Goal: Task Accomplishment & Management: Use online tool/utility

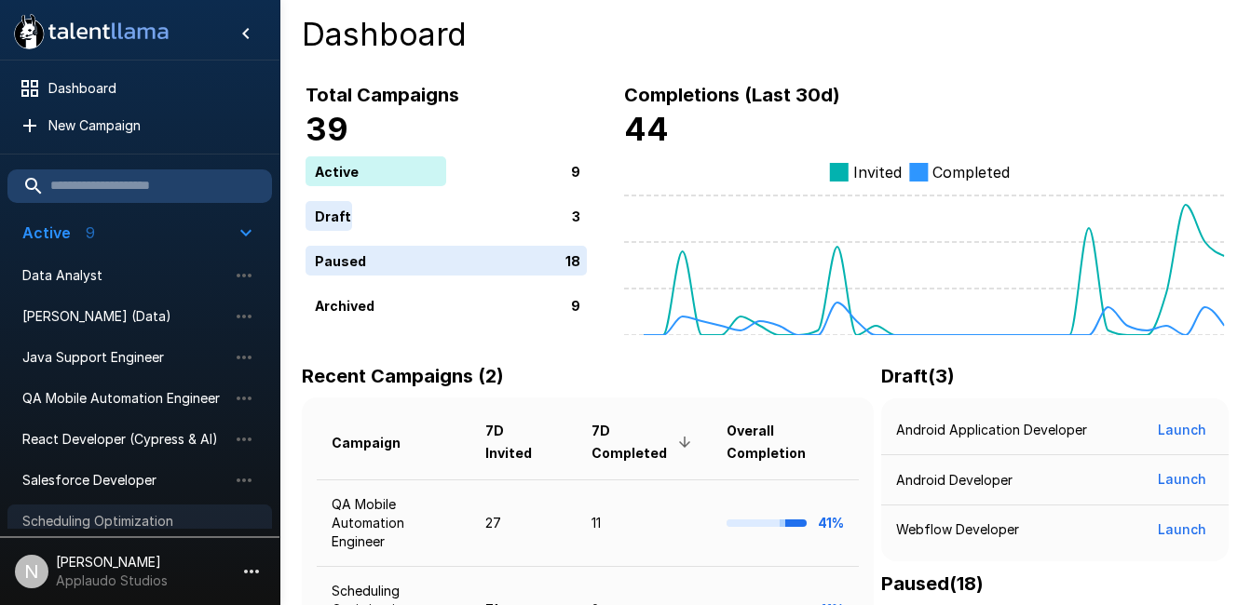
click at [84, 520] on span "Scheduling Optimization Engineer" at bounding box center [124, 530] width 205 height 37
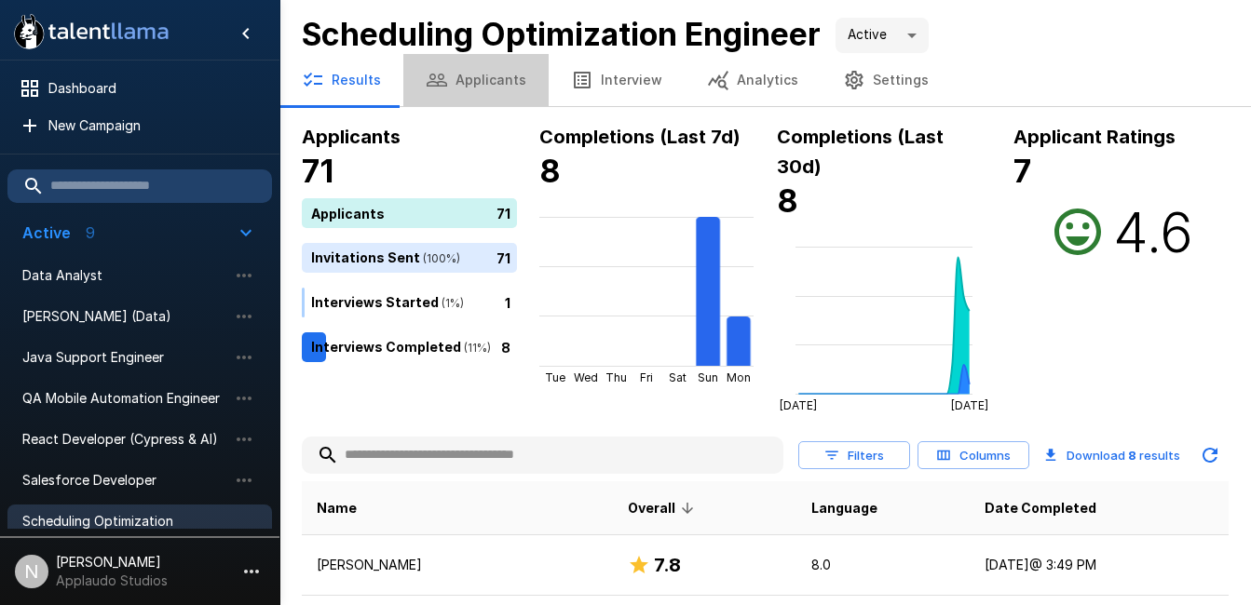
click at [489, 83] on button "Applicants" at bounding box center [475, 80] width 145 height 52
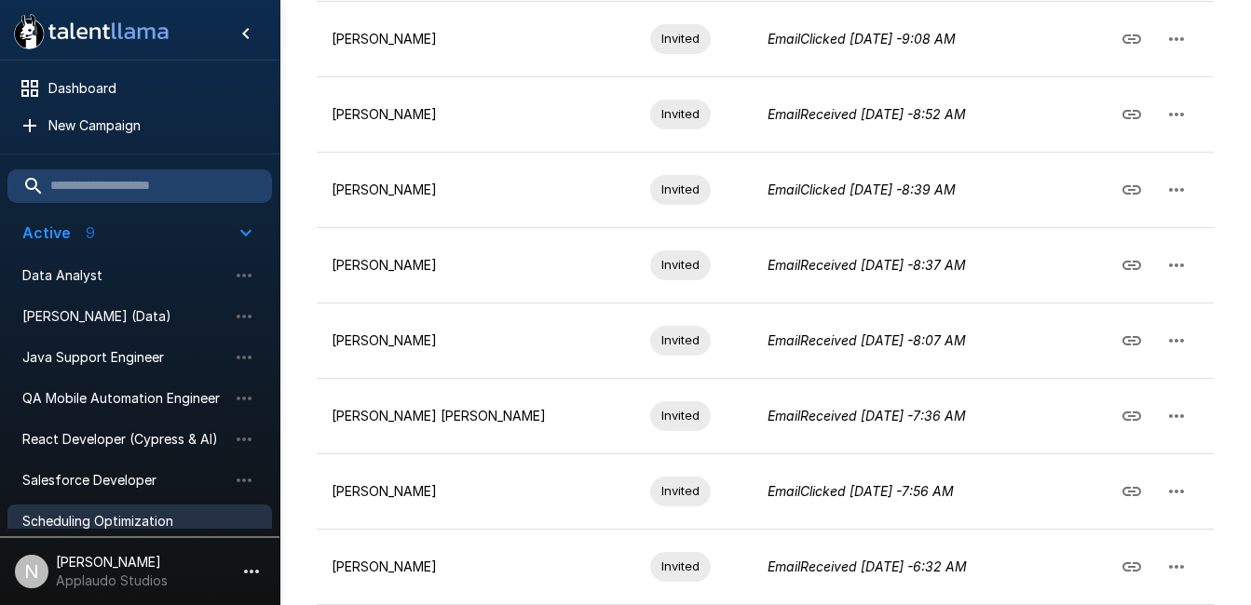
scroll to position [602, 0]
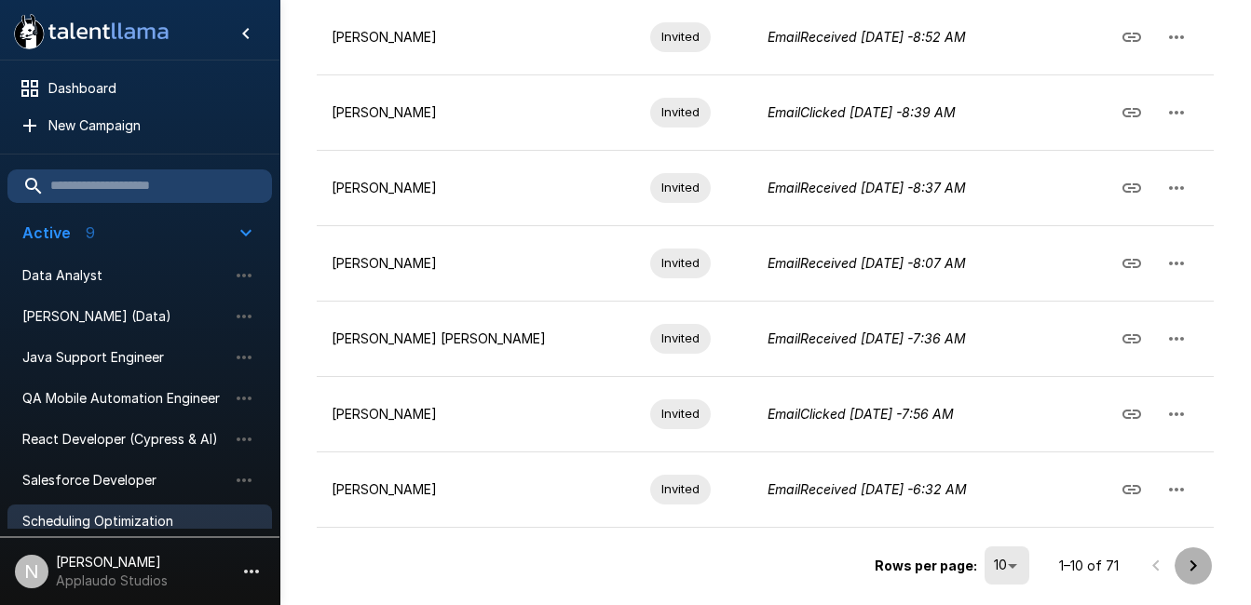
click at [1197, 571] on icon "Go to next page" at bounding box center [1193, 566] width 22 height 22
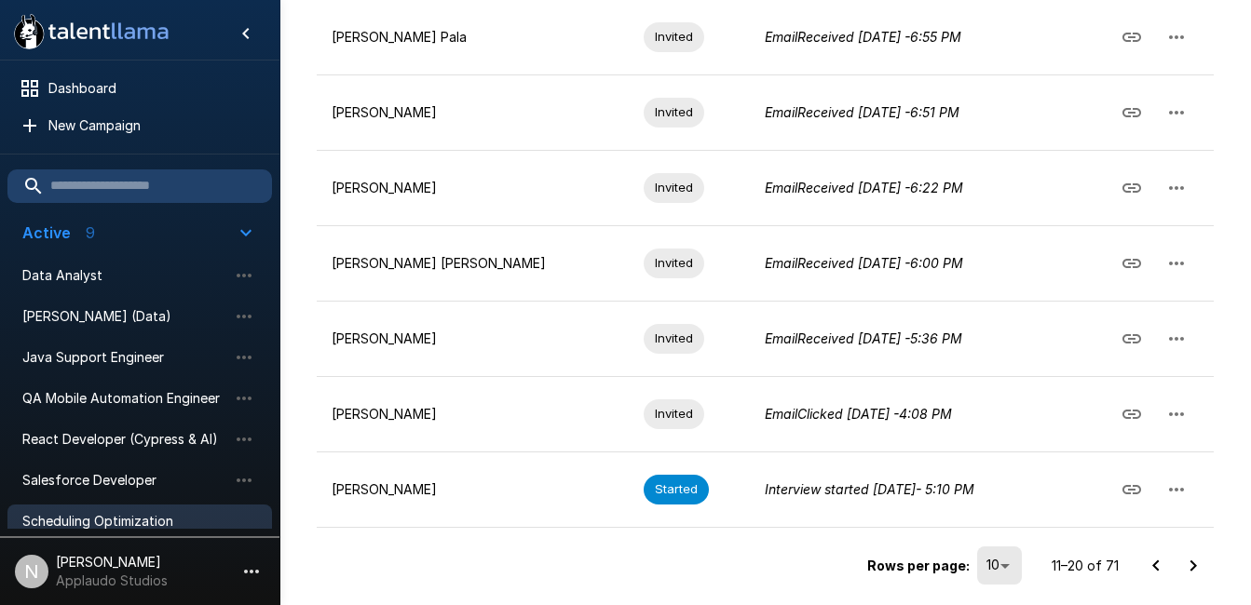
click at [1197, 571] on icon "Go to next page" at bounding box center [1193, 566] width 22 height 22
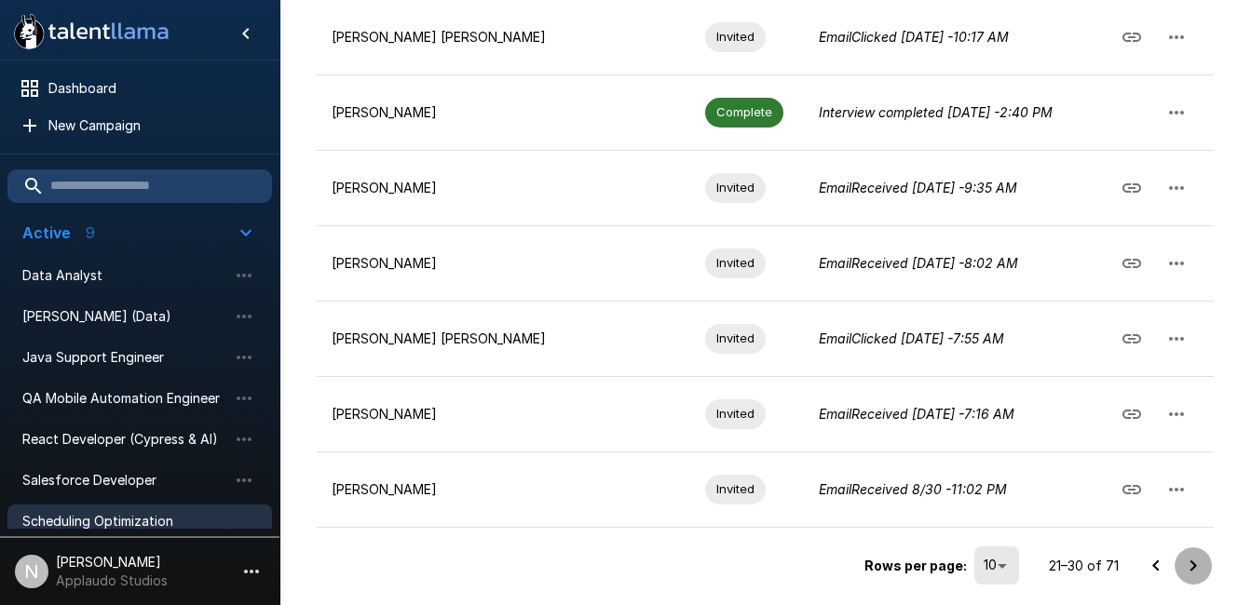
click at [1205, 571] on button "Go to next page" at bounding box center [1192, 566] width 37 height 37
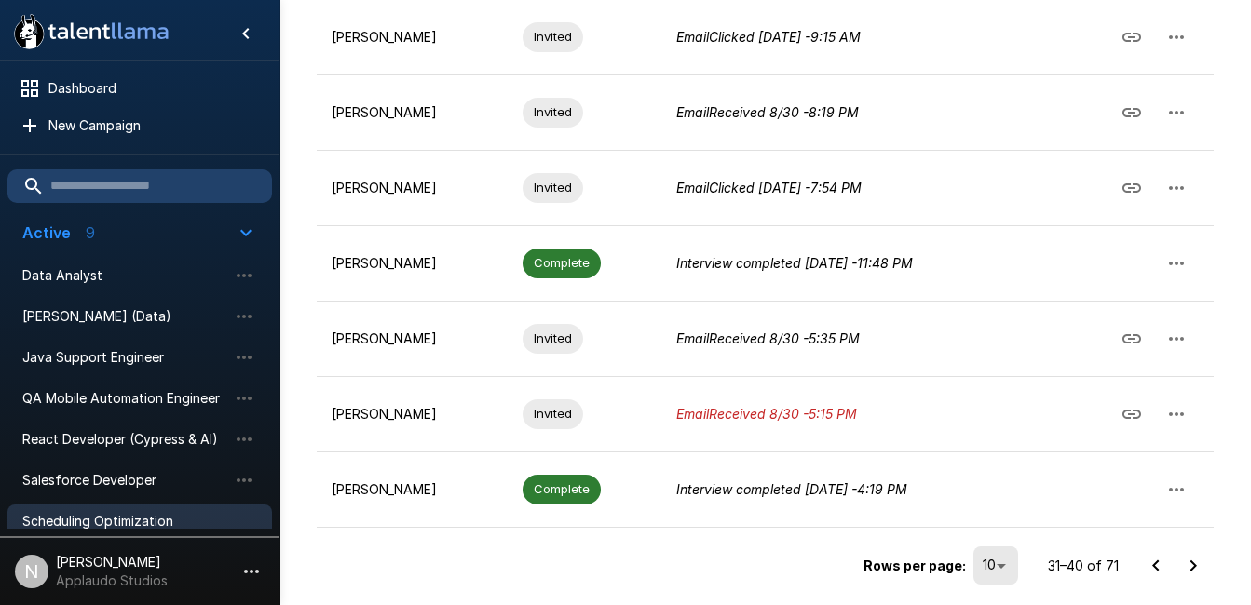
click at [1188, 560] on icon "Go to next page" at bounding box center [1193, 566] width 22 height 22
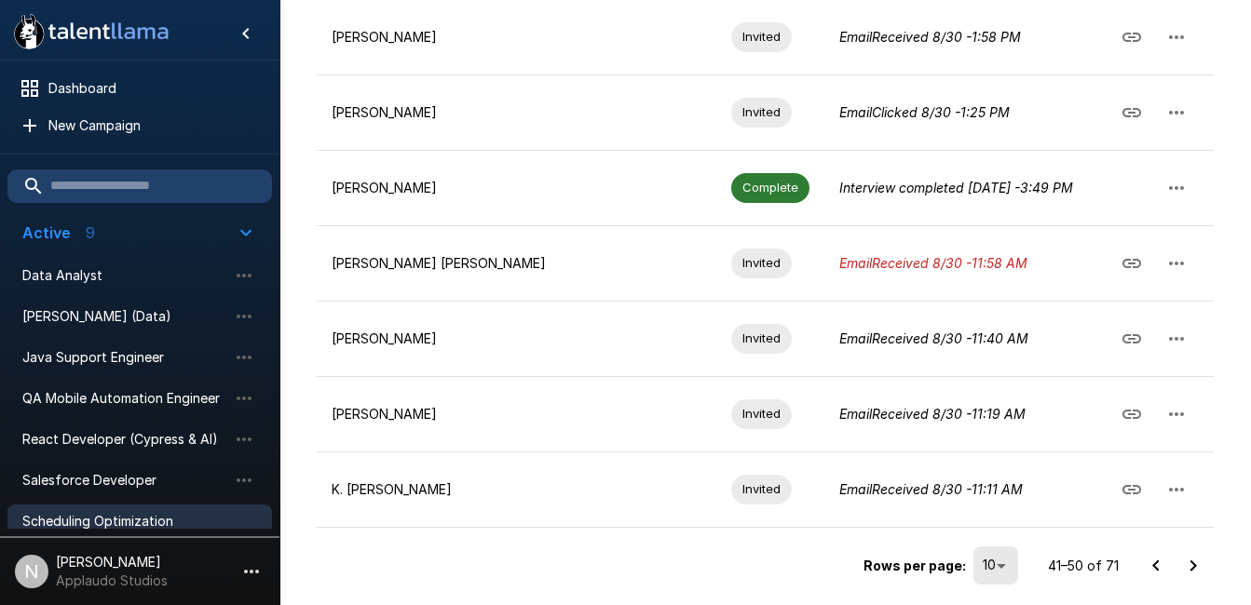
click at [1198, 565] on icon "Go to next page" at bounding box center [1193, 566] width 22 height 22
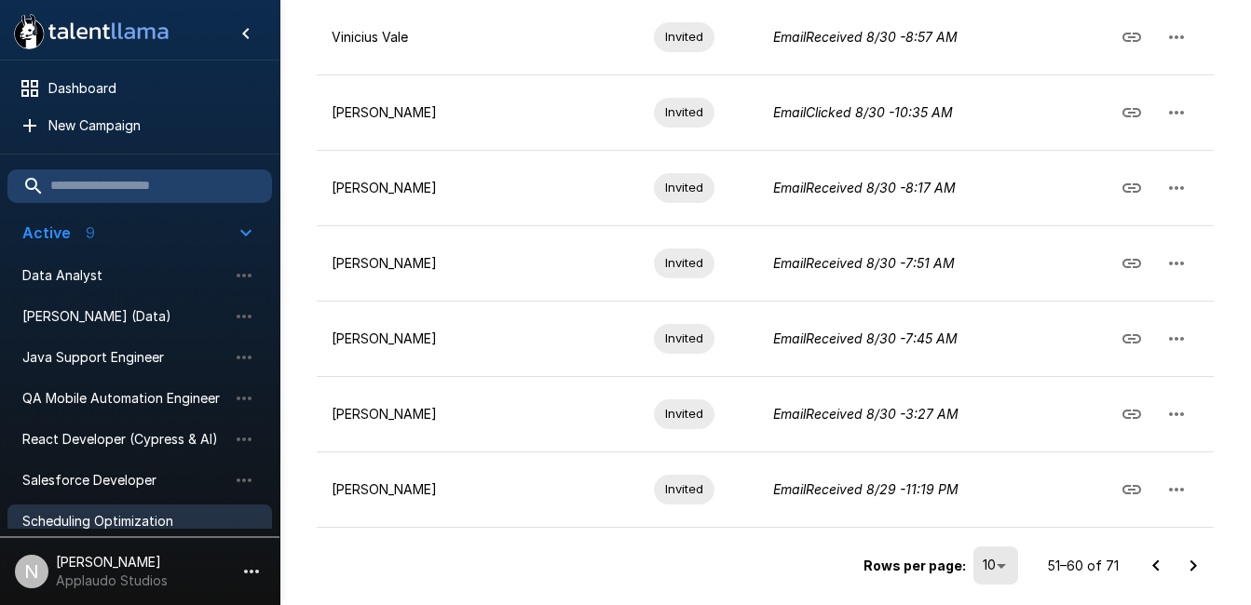
click at [1200, 568] on icon "Go to next page" at bounding box center [1193, 566] width 22 height 22
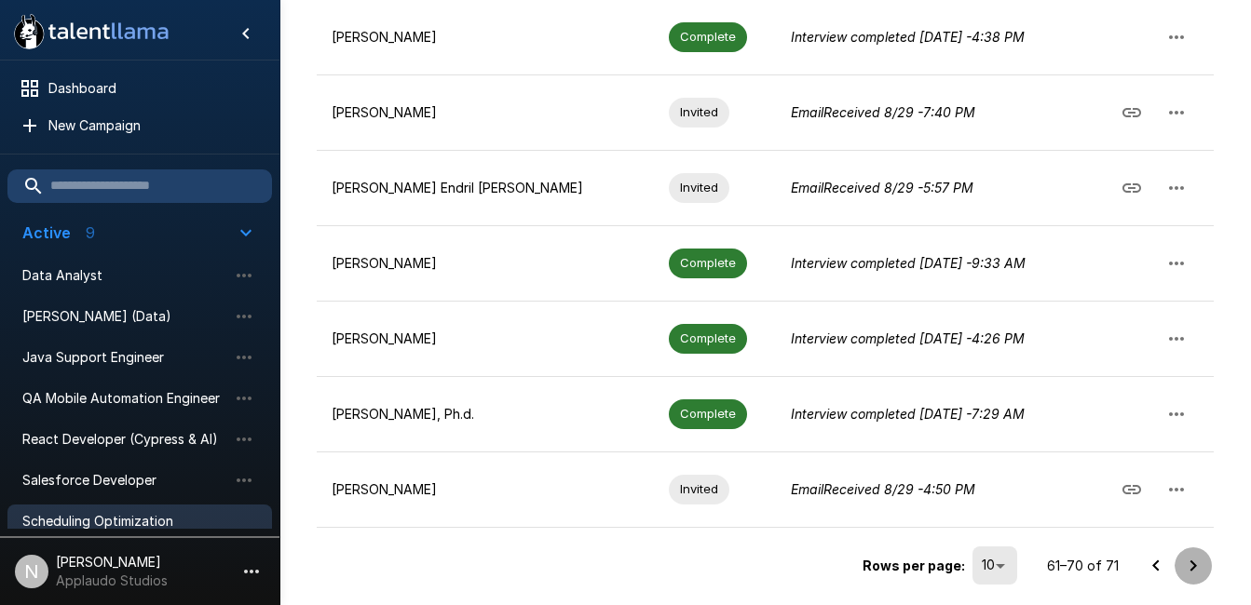
click at [1186, 561] on icon "Go to next page" at bounding box center [1193, 566] width 22 height 22
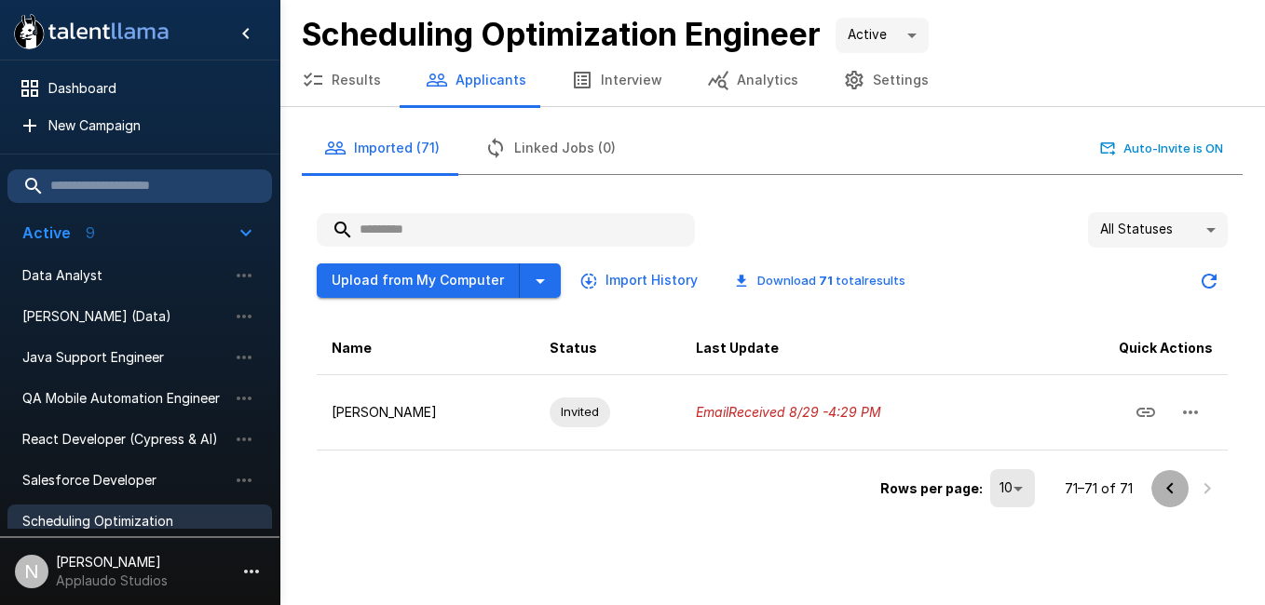
click at [1164, 481] on icon "Go to previous page" at bounding box center [1170, 489] width 22 height 22
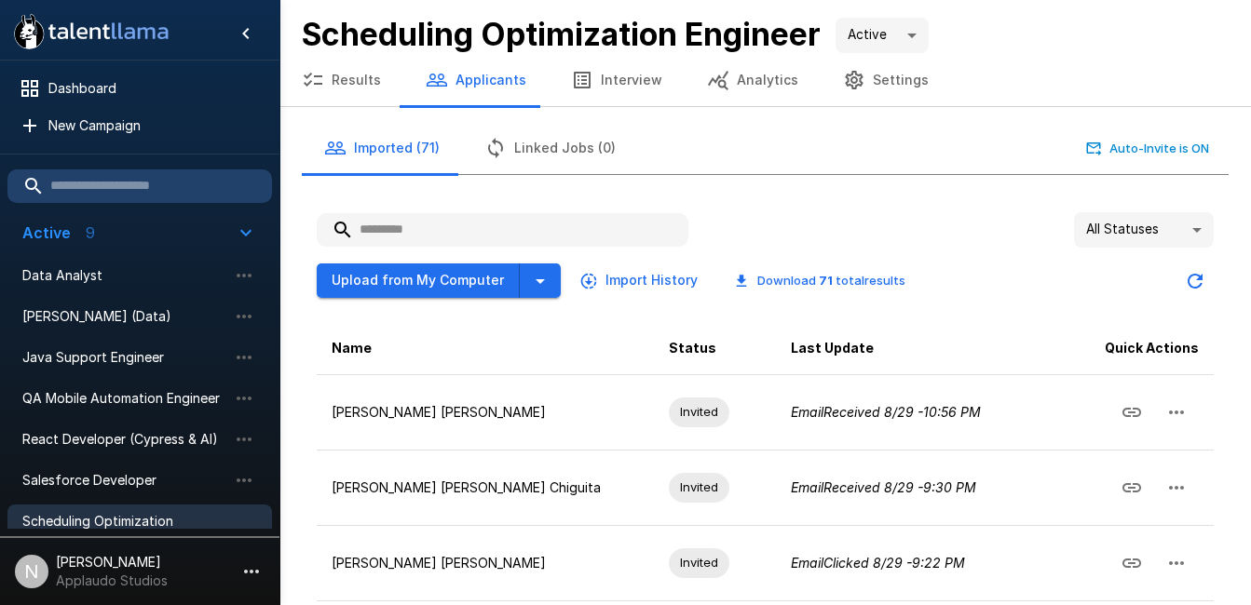
scroll to position [602, 0]
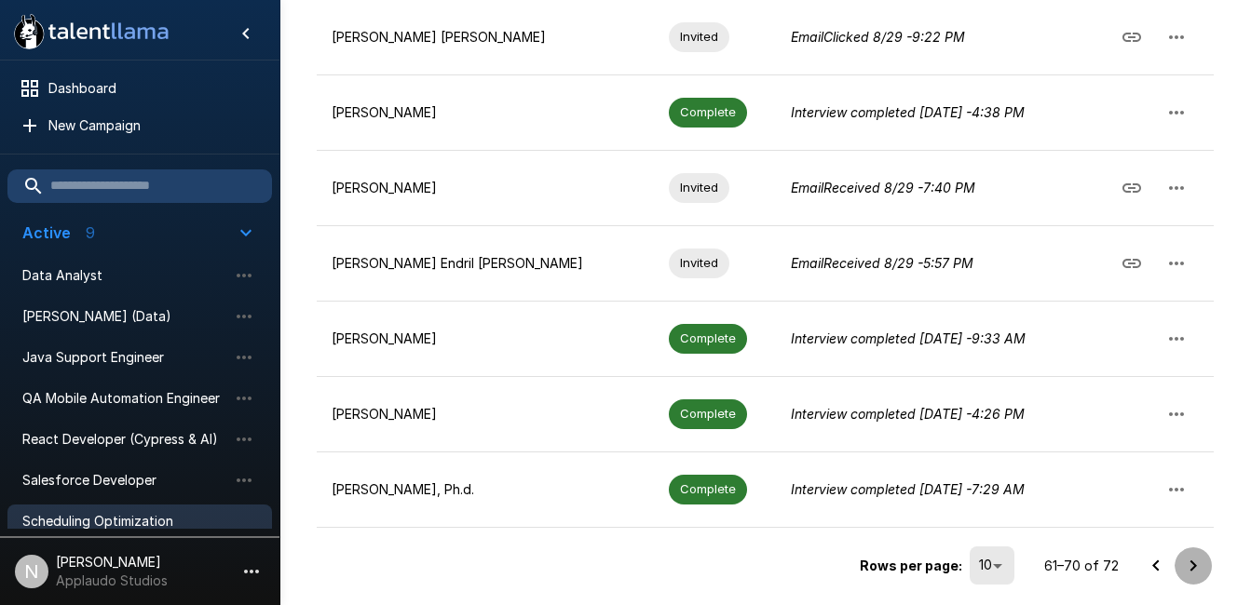
click at [1198, 576] on icon "Go to next page" at bounding box center [1193, 566] width 22 height 22
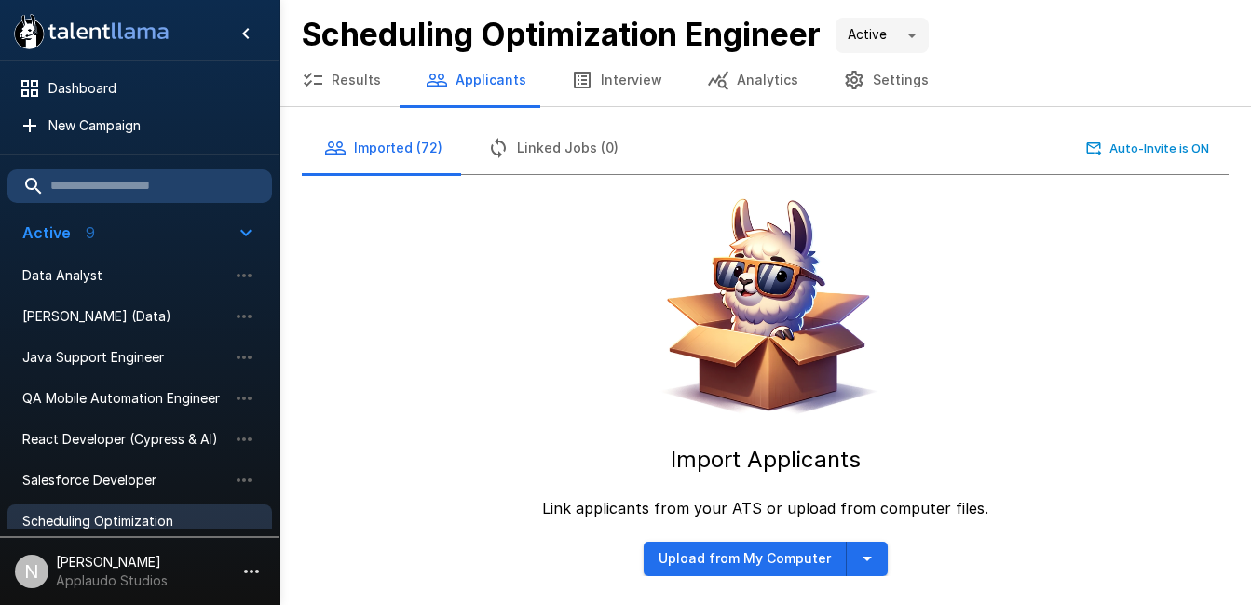
scroll to position [0, 0]
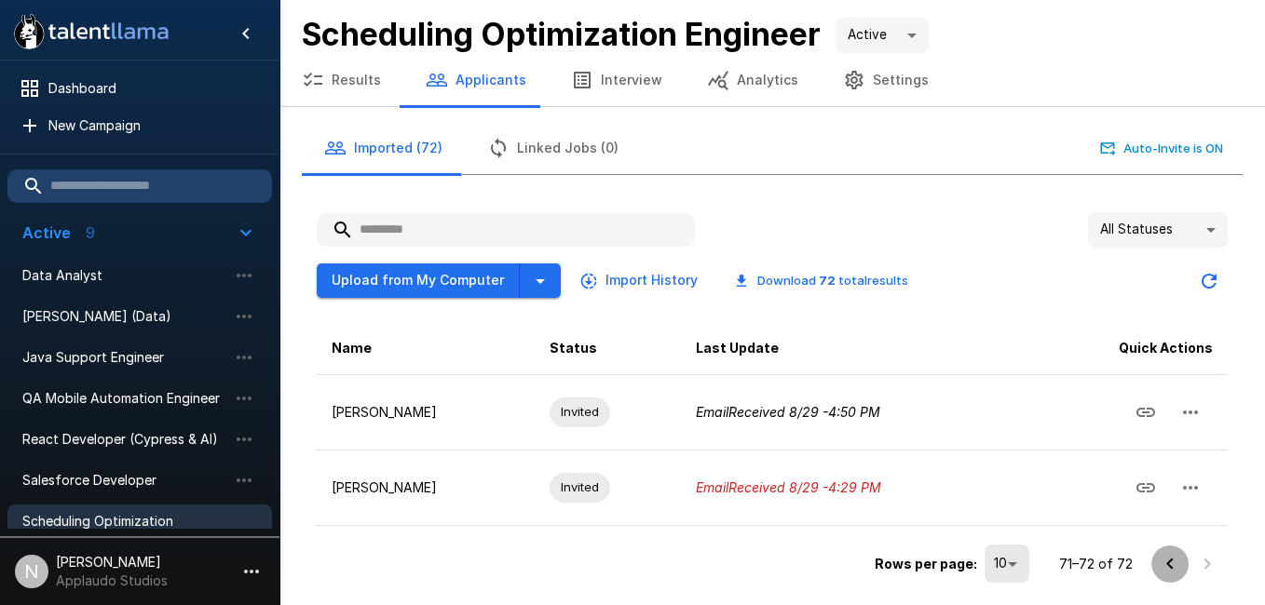
click at [1172, 555] on icon "Go to previous page" at bounding box center [1170, 564] width 22 height 22
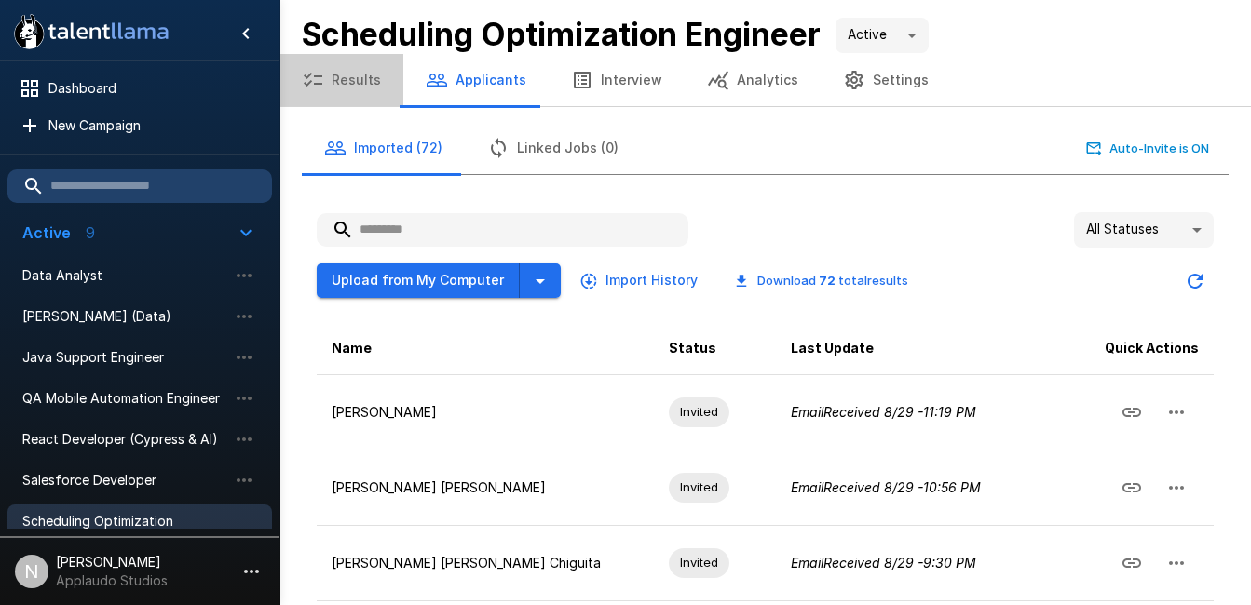
click at [348, 95] on button "Results" at bounding box center [341, 80] width 124 height 52
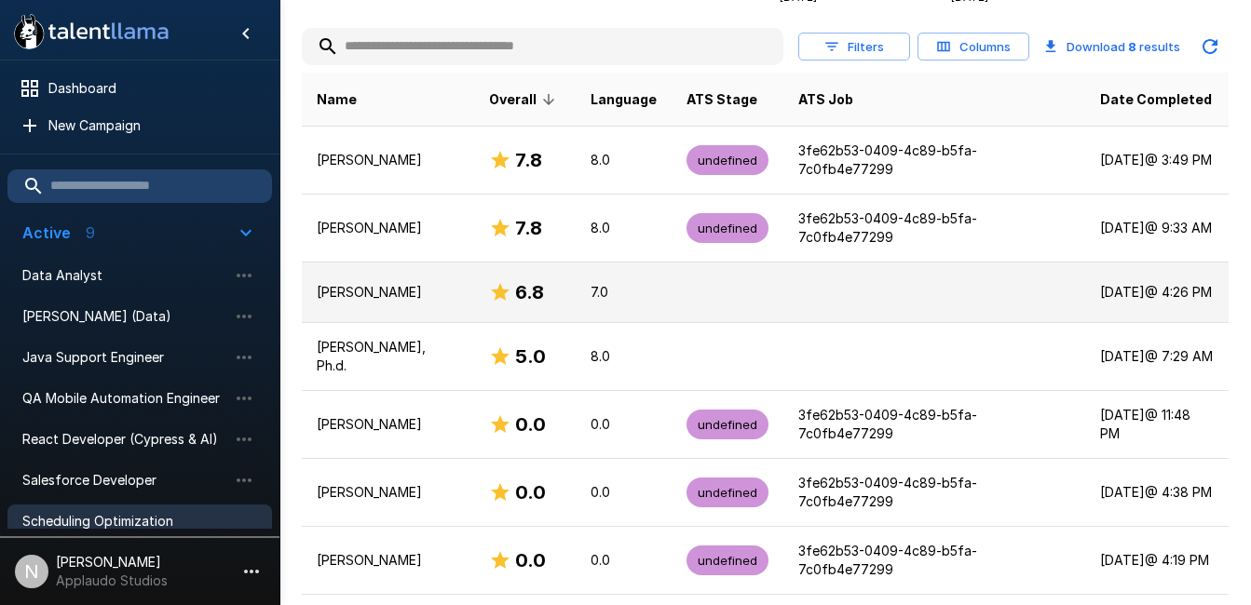
scroll to position [408, 0]
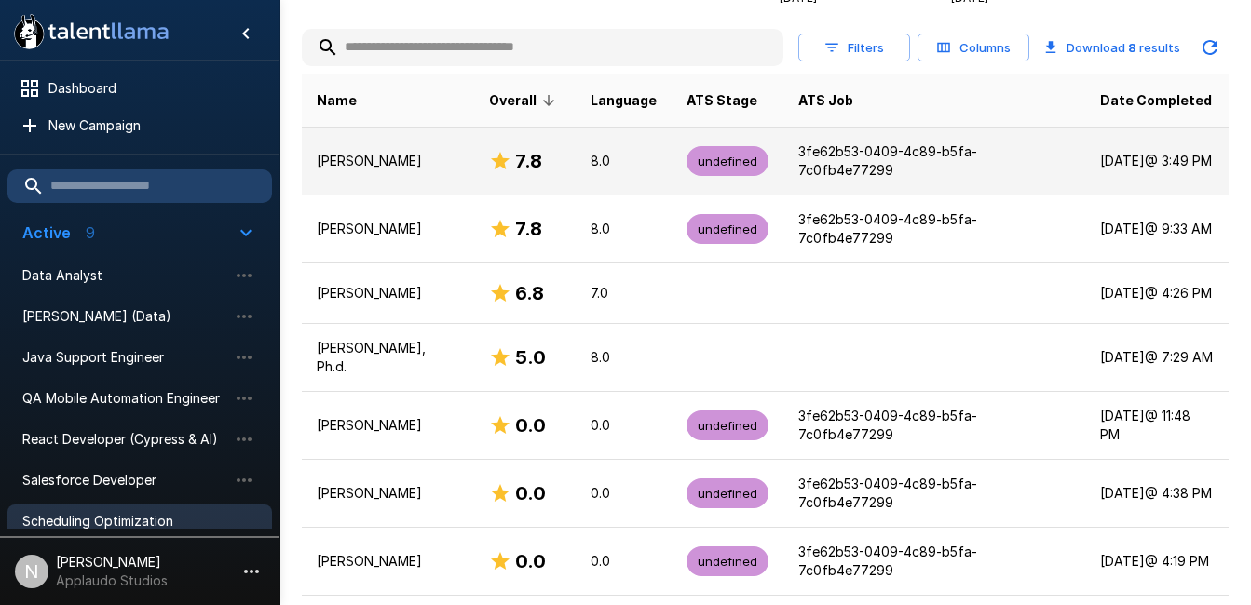
click at [888, 143] on p "3fe62b53-0409-4c89-b5fa-7c0fb4e77299" at bounding box center [934, 161] width 273 height 37
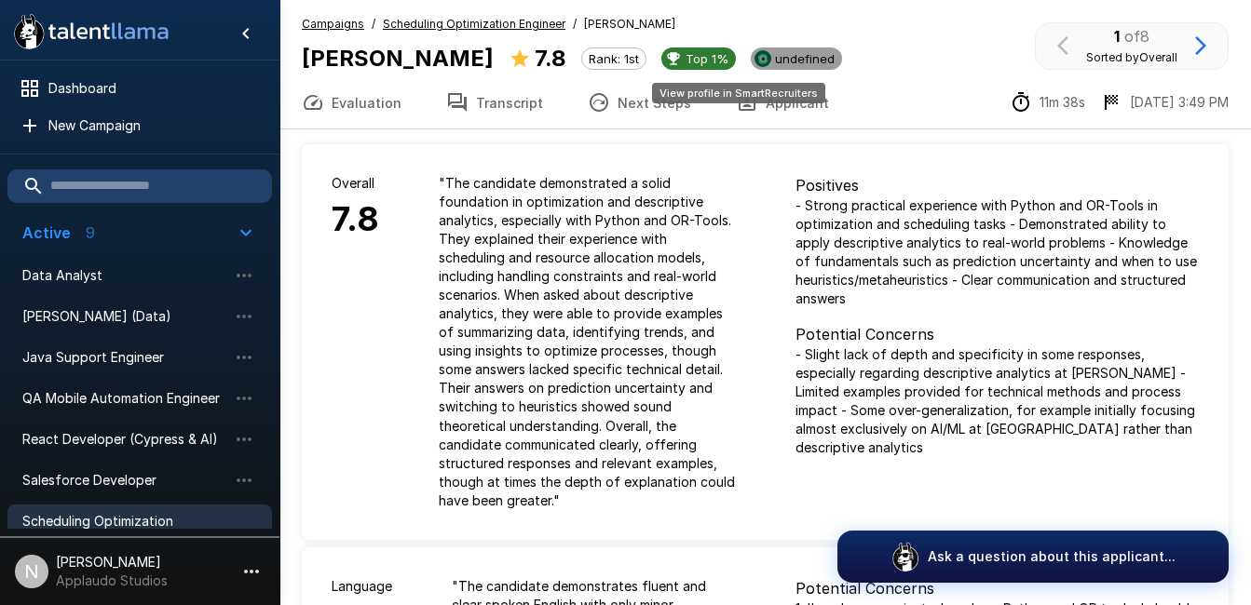
click at [767, 51] on span "undefined" at bounding box center [804, 58] width 75 height 15
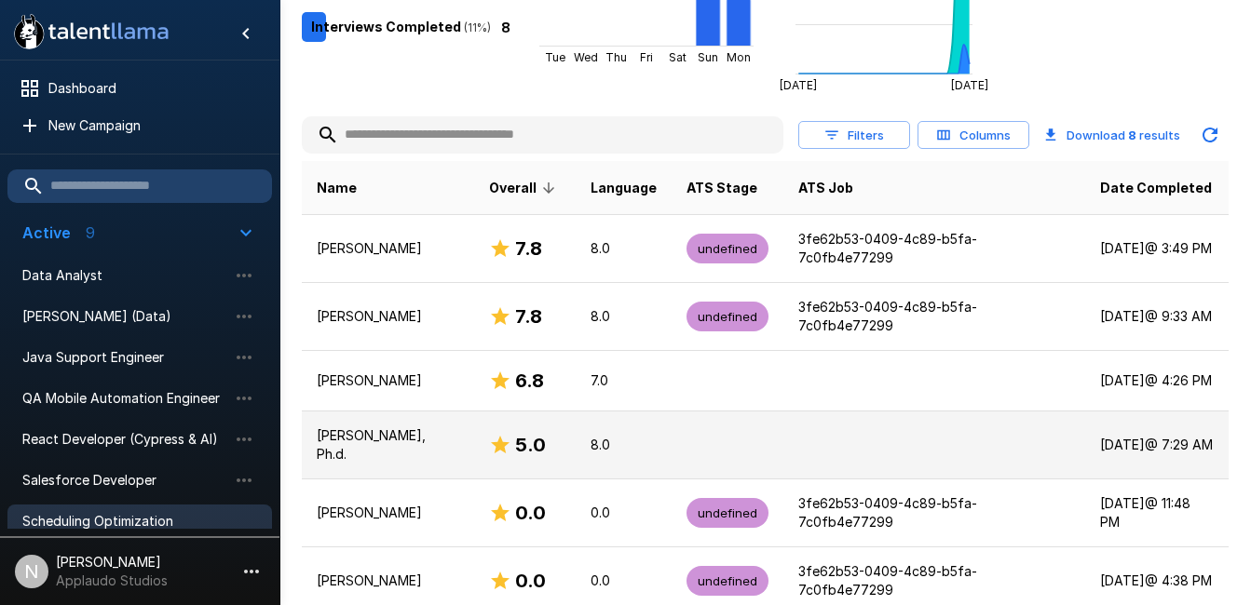
scroll to position [319, 0]
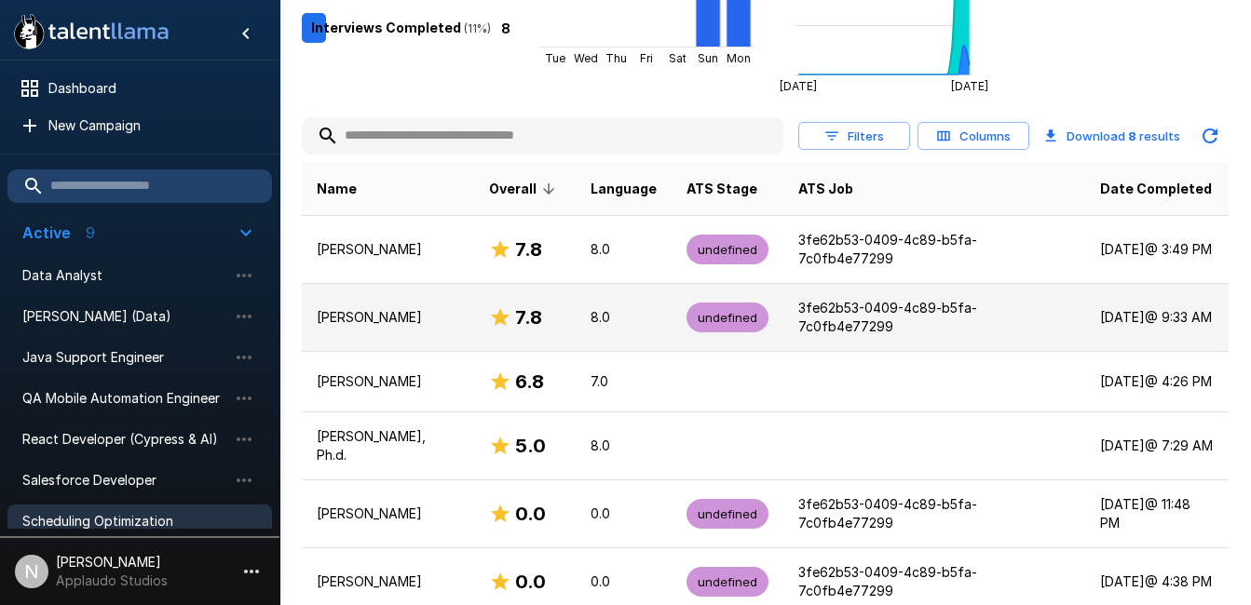
click at [907, 299] on p "3fe62b53-0409-4c89-b5fa-7c0fb4e77299" at bounding box center [934, 317] width 273 height 37
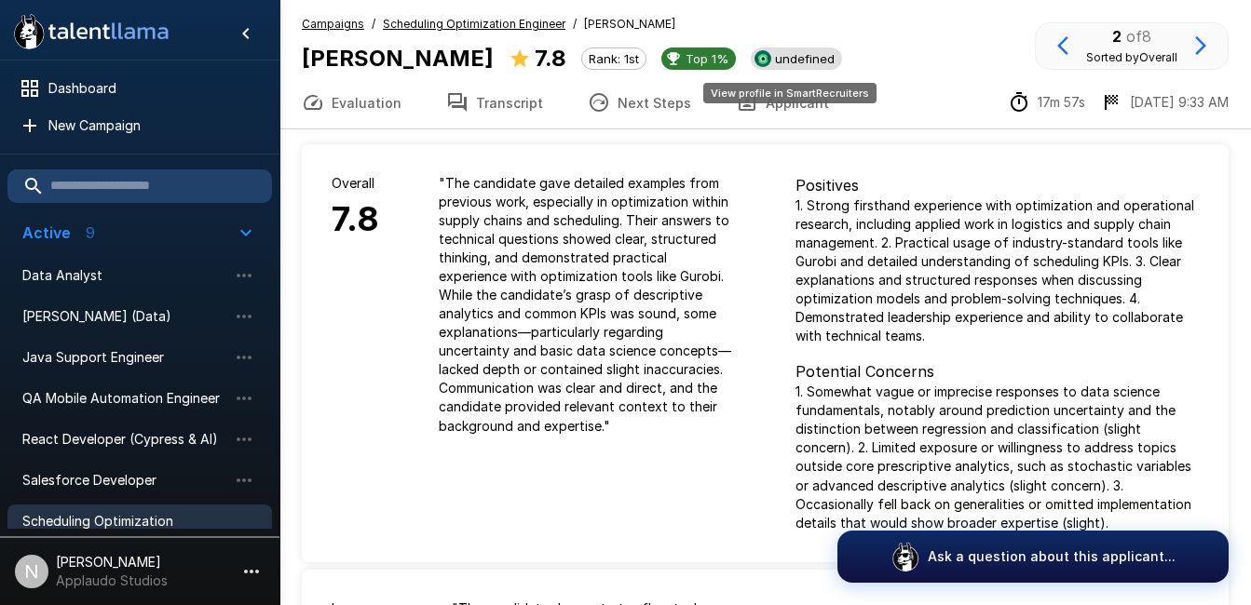
click at [780, 57] on span "undefined" at bounding box center [804, 58] width 75 height 15
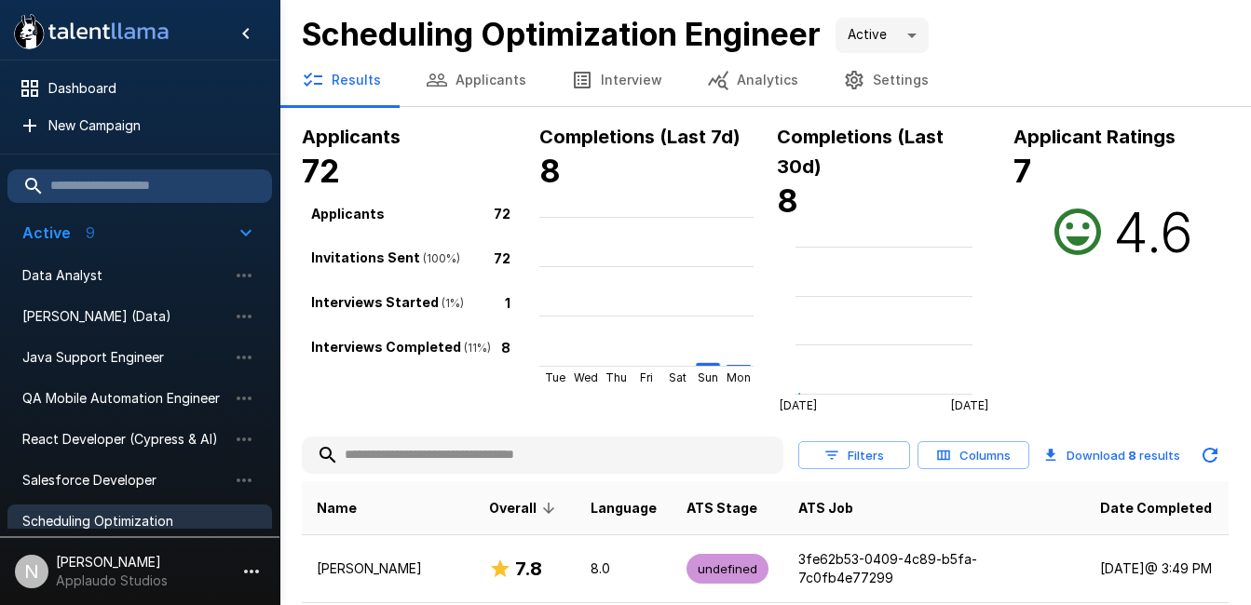
scroll to position [319, 0]
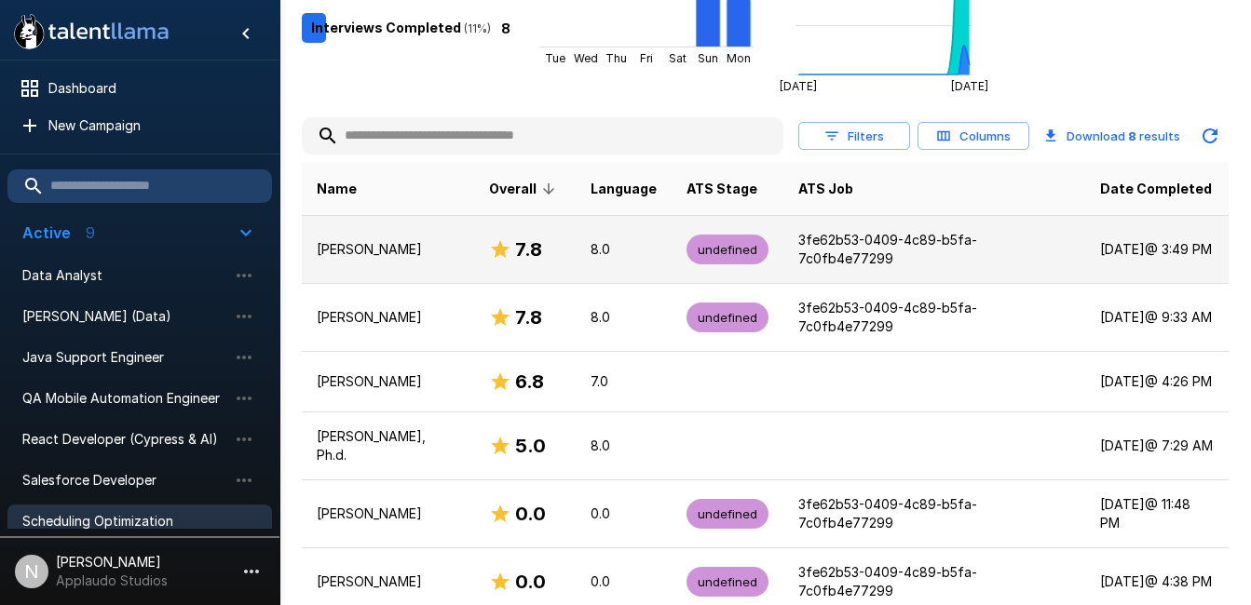
click at [449, 240] on p "[PERSON_NAME]" at bounding box center [388, 249] width 143 height 19
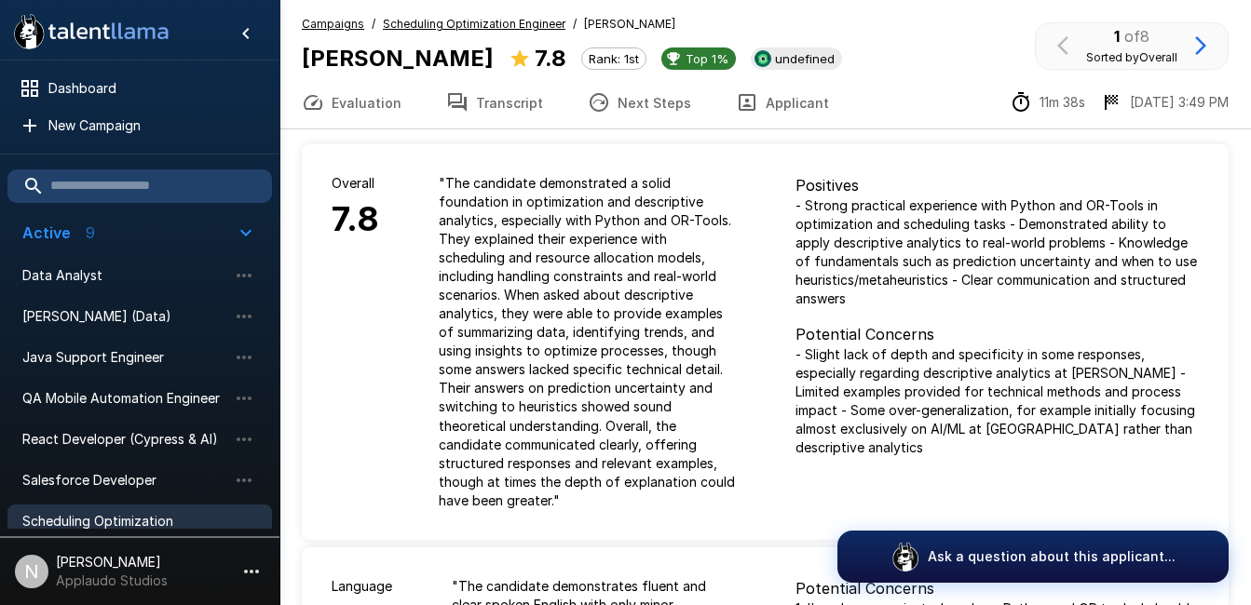
scroll to position [319, 0]
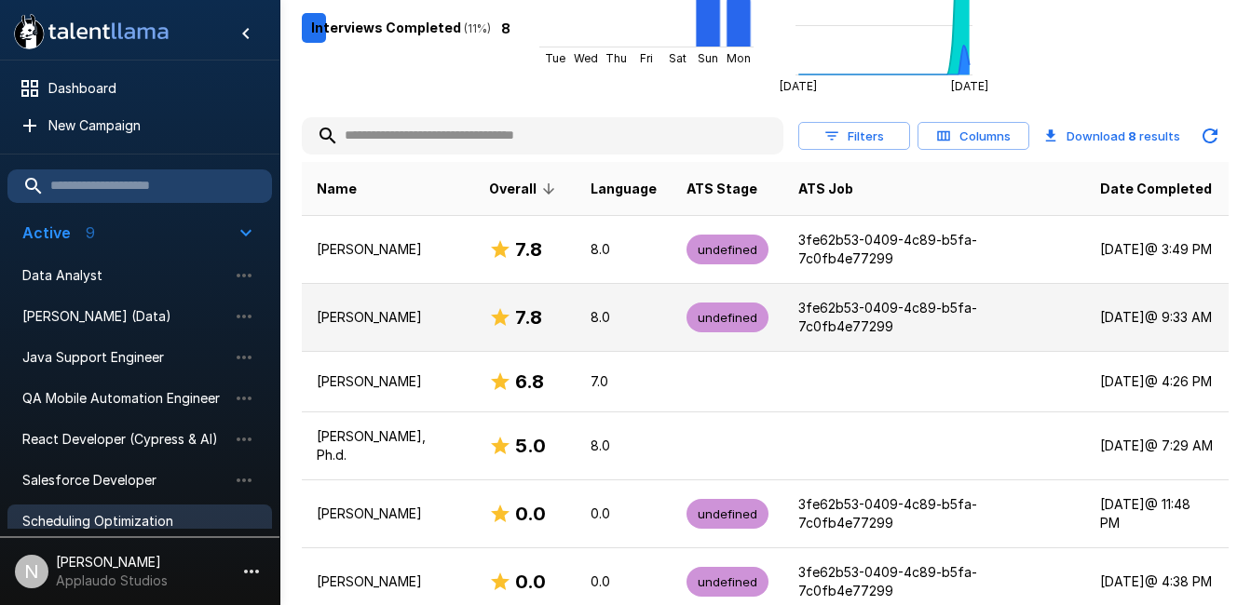
click at [436, 284] on td "[PERSON_NAME]" at bounding box center [388, 318] width 172 height 68
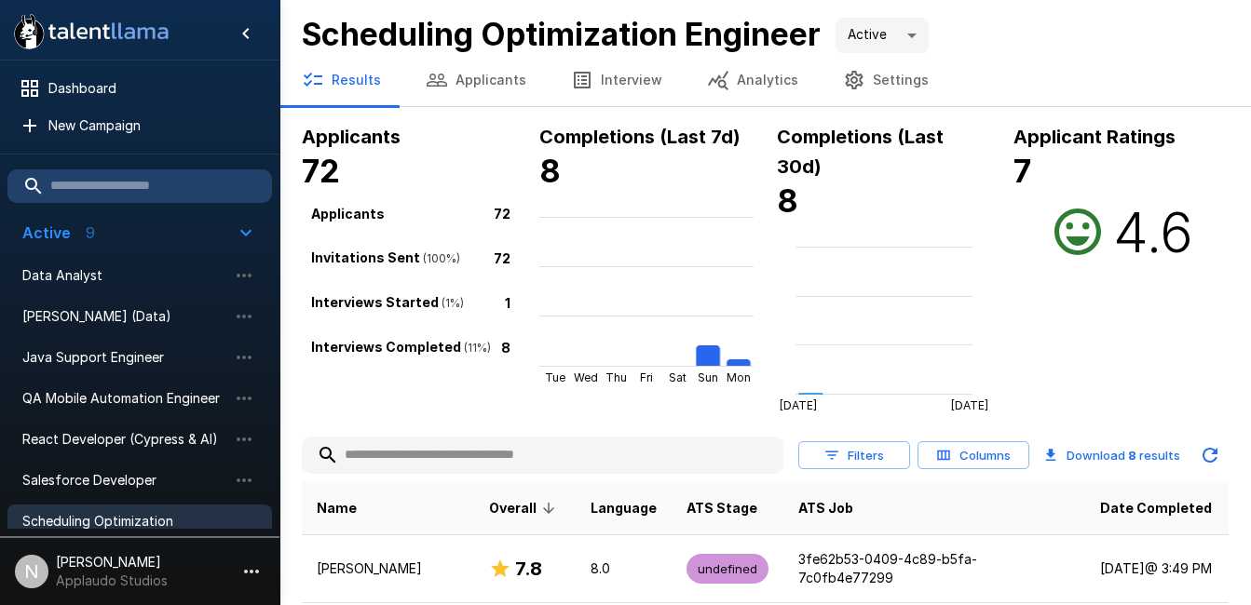
scroll to position [319, 0]
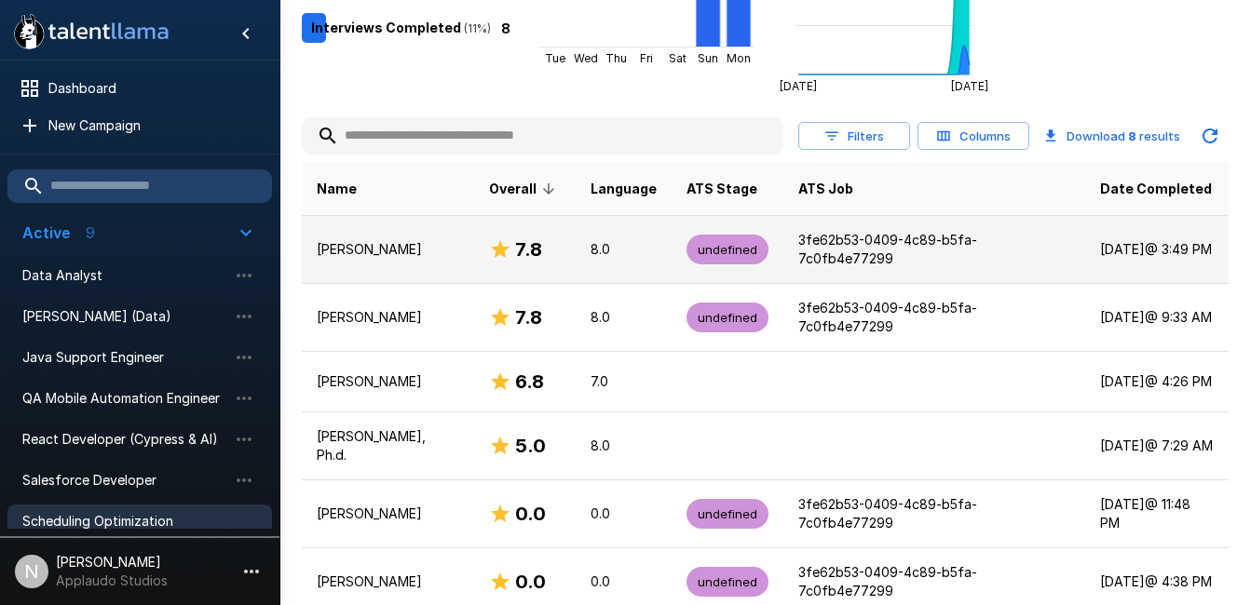
click at [412, 240] on td "[PERSON_NAME]" at bounding box center [388, 250] width 172 height 68
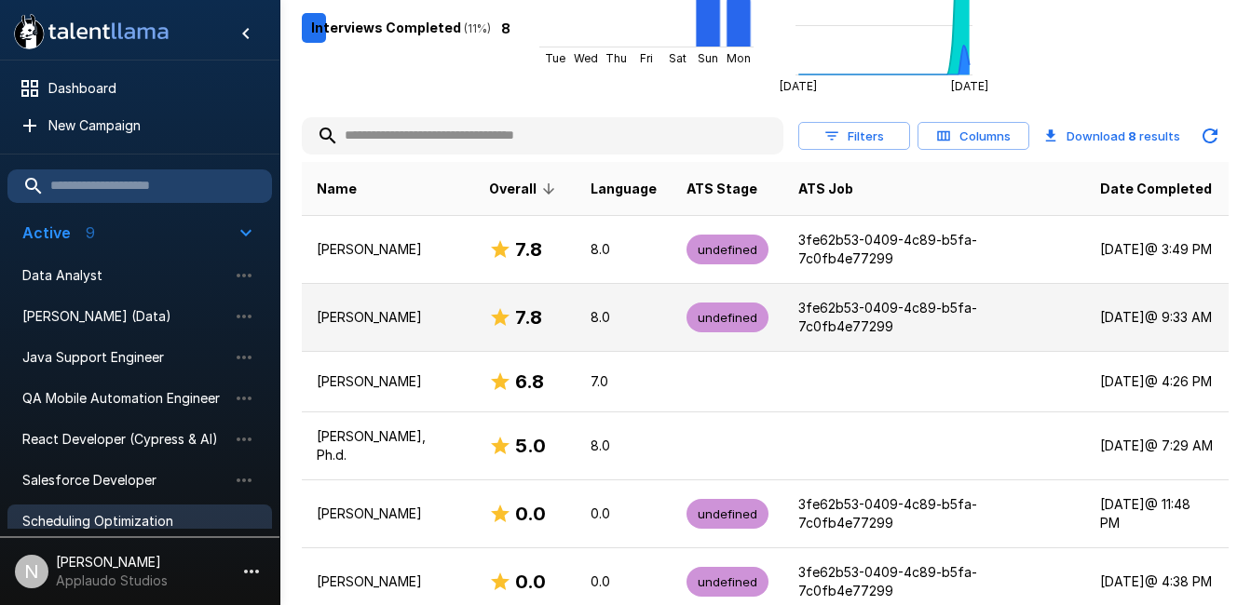
scroll to position [499, 0]
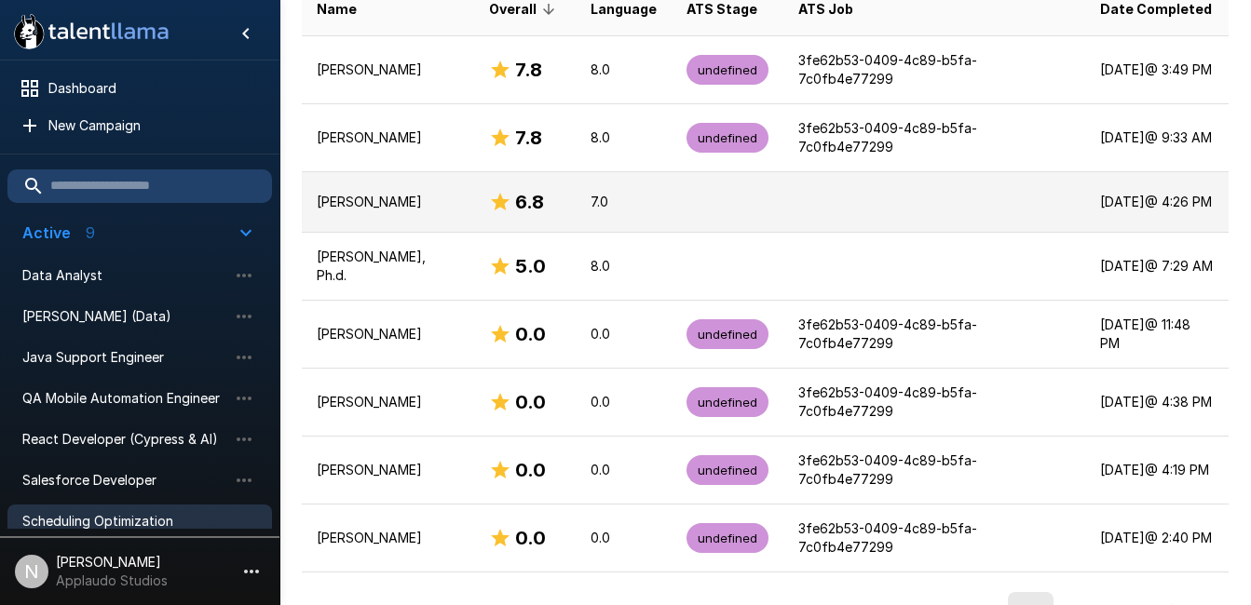
click at [459, 193] on p "[PERSON_NAME]" at bounding box center [388, 202] width 143 height 19
